Goal: Task Accomplishment & Management: Manage account settings

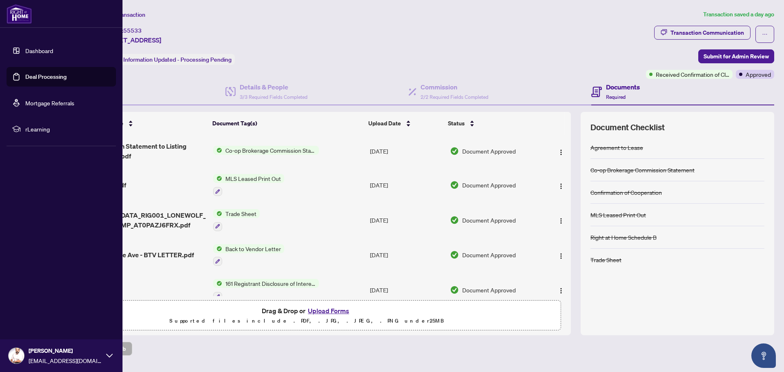
click at [26, 47] on link "Dashboard" at bounding box center [39, 50] width 28 height 7
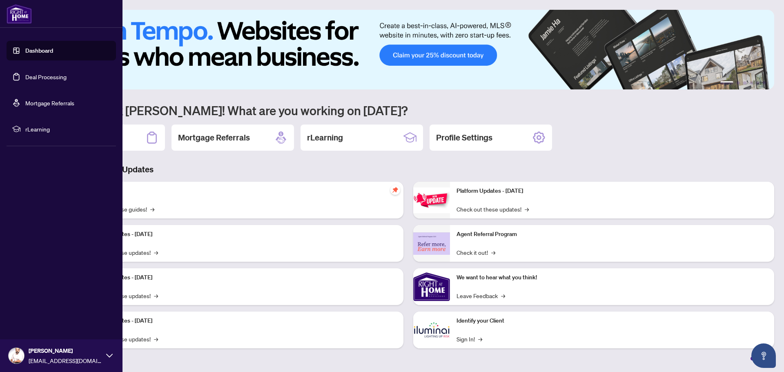
click at [53, 54] on link "Dashboard" at bounding box center [39, 50] width 28 height 7
click at [54, 80] on link "Deal Processing" at bounding box center [45, 76] width 41 height 7
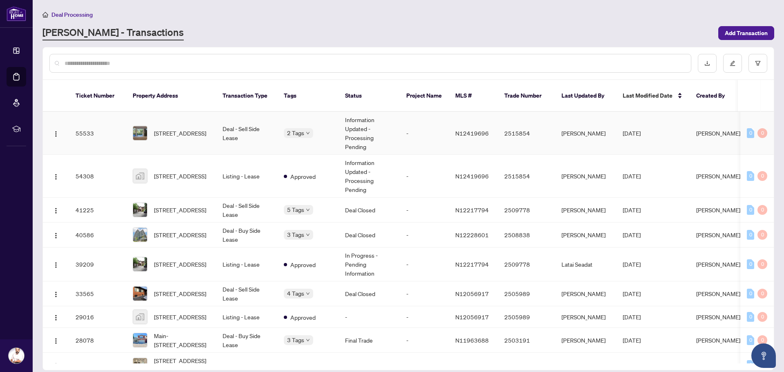
click at [304, 125] on body "Dashboard Deal Processing Mortgage Referrals rLearning [PERSON_NAME] [PERSON_NA…" at bounding box center [392, 186] width 784 height 372
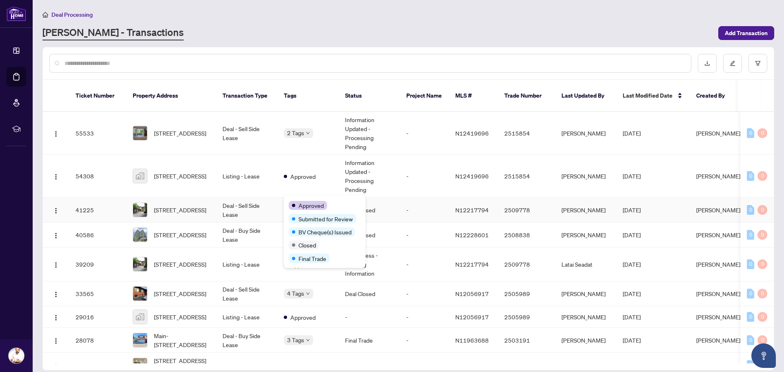
drag, startPoint x: 305, startPoint y: 125, endPoint x: 306, endPoint y: 201, distance: 75.2
click at [305, 201] on span "Approved" at bounding box center [311, 205] width 25 height 9
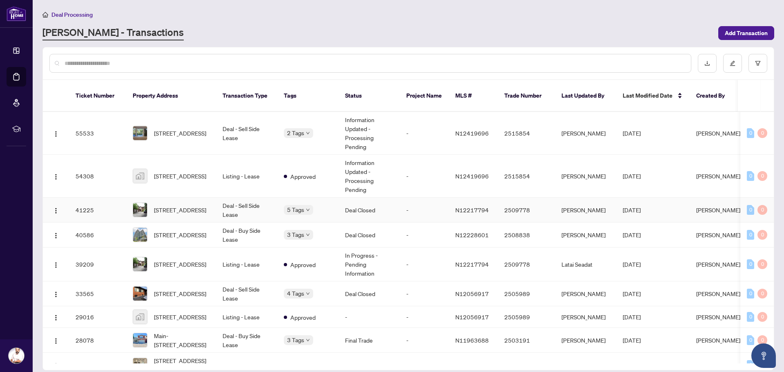
click at [433, 202] on td "-" at bounding box center [424, 210] width 49 height 25
